Goal: Transaction & Acquisition: Obtain resource

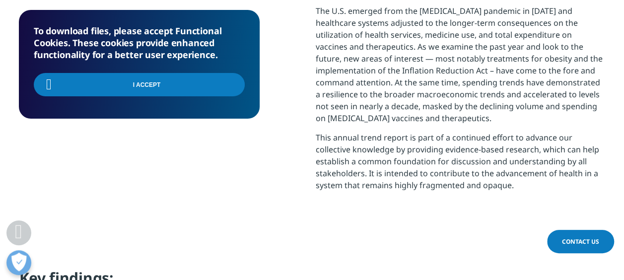
scroll to position [245, 585]
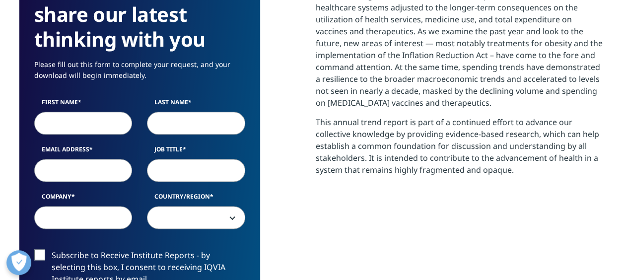
scroll to position [548, 585]
click at [77, 126] on input "First Name" at bounding box center [83, 123] width 98 height 23
type input "Ryo"
type input "Fujinami"
type input "fujinami@newl.co.jp"
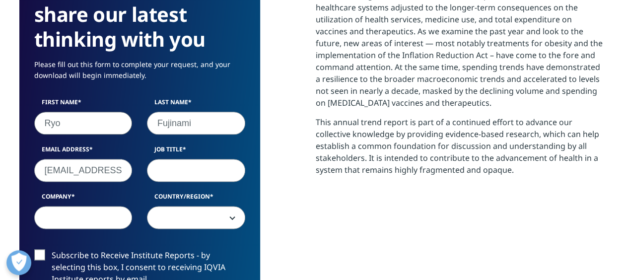
type input "Partner"
type input "Shinsei Capital Partners,Ltd"
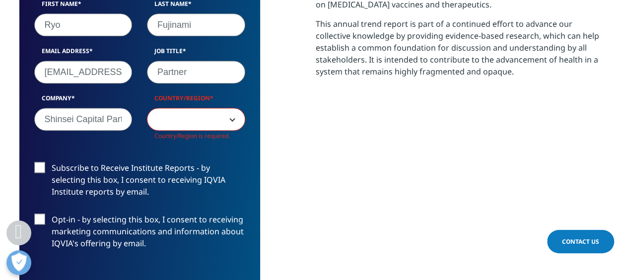
scroll to position [645, 0]
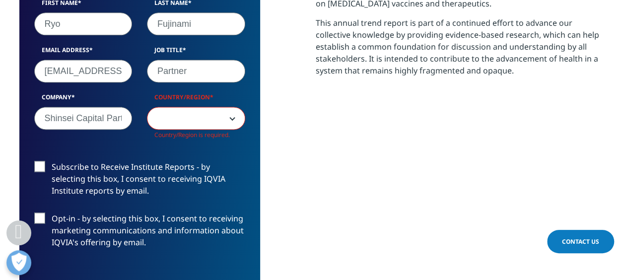
click at [235, 124] on span at bounding box center [195, 118] width 97 height 23
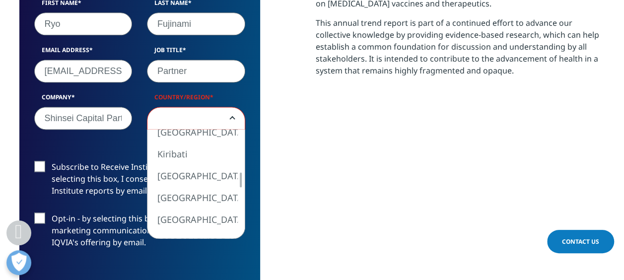
select select "[GEOGRAPHIC_DATA]"
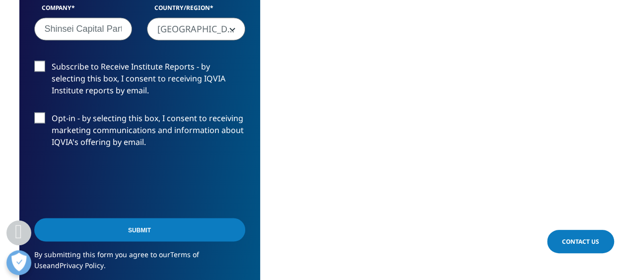
scroll to position [744, 0]
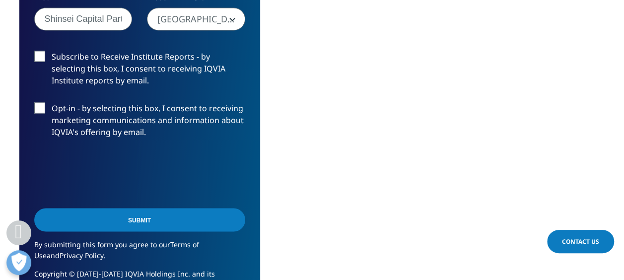
click at [127, 214] on input "Submit" at bounding box center [139, 219] width 211 height 23
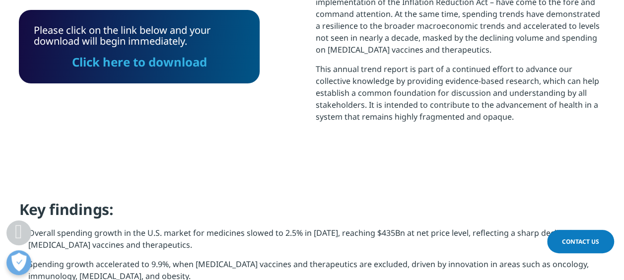
scroll to position [622, 0]
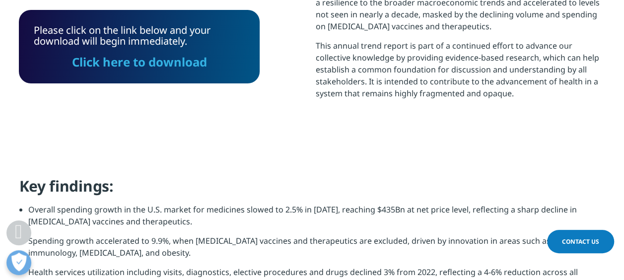
click at [143, 63] on link "Click here to download" at bounding box center [139, 62] width 135 height 16
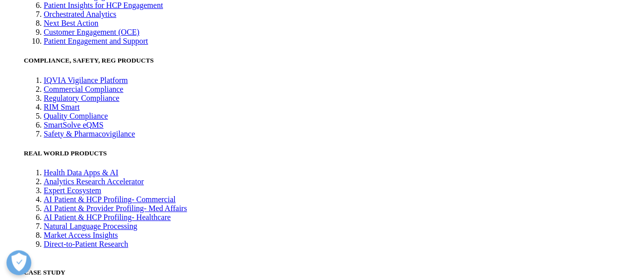
scroll to position [2282, 0]
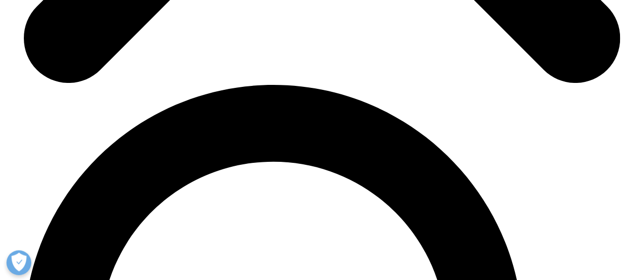
scroll to position [3274, 0]
